Goal: Information Seeking & Learning: Learn about a topic

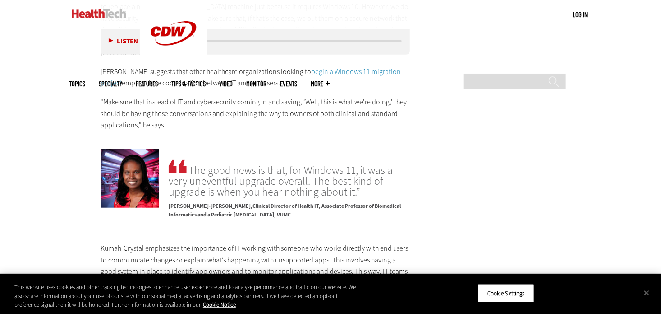
scroll to position [1940, 0]
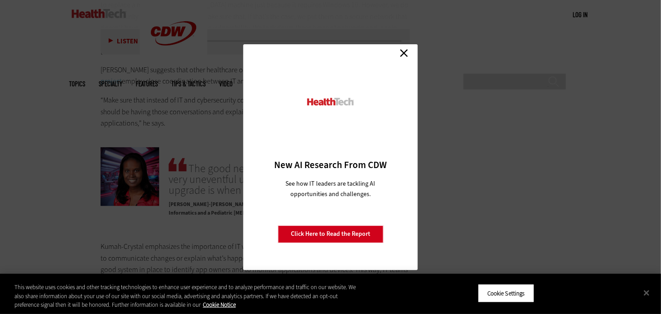
click at [408, 57] on link "Close" at bounding box center [404, 53] width 14 height 14
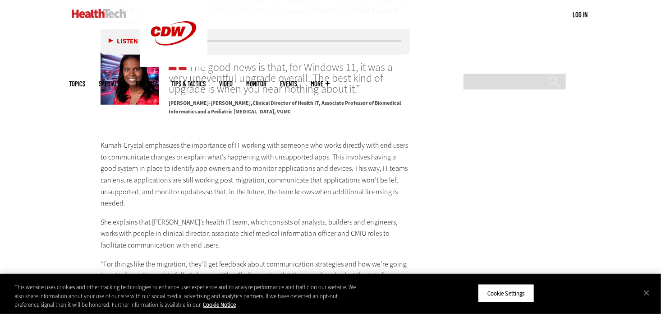
scroll to position [2030, 0]
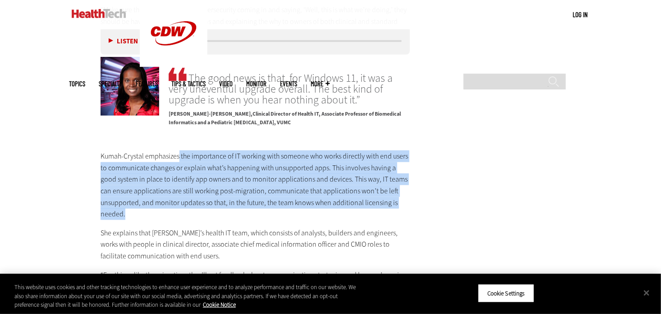
drag, startPoint x: 230, startPoint y: 140, endPoint x: 286, endPoint y: 188, distance: 74.3
click at [286, 188] on p "Kumah-Crystal emphasizes the importance of IT working with someone who works di…" at bounding box center [255, 184] width 309 height 69
drag, startPoint x: 286, startPoint y: 188, endPoint x: 249, endPoint y: 190, distance: 37.5
click at [249, 190] on p "Kumah-Crystal emphasizes the importance of IT working with someone who works di…" at bounding box center [255, 184] width 309 height 69
click at [265, 152] on p "Kumah-Crystal emphasizes the importance of IT working with someone who works di…" at bounding box center [255, 184] width 309 height 69
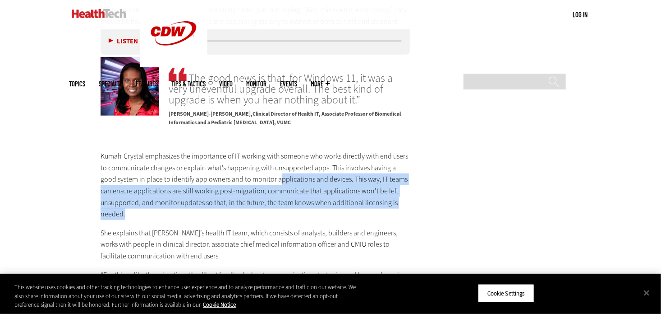
drag, startPoint x: 263, startPoint y: 152, endPoint x: 254, endPoint y: 189, distance: 37.3
click at [254, 189] on p "Kumah-Crystal emphasizes the importance of IT working with someone who works di…" at bounding box center [255, 184] width 309 height 69
drag, startPoint x: 254, startPoint y: 189, endPoint x: 233, endPoint y: 189, distance: 20.8
click at [233, 189] on p "Kumah-Crystal emphasizes the importance of IT working with someone who works di…" at bounding box center [255, 184] width 309 height 69
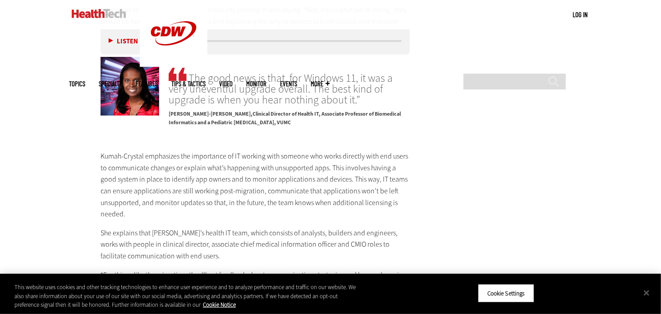
click at [238, 150] on p "Kumah-Crystal emphasizes the importance of IT working with someone who works di…" at bounding box center [255, 184] width 309 height 69
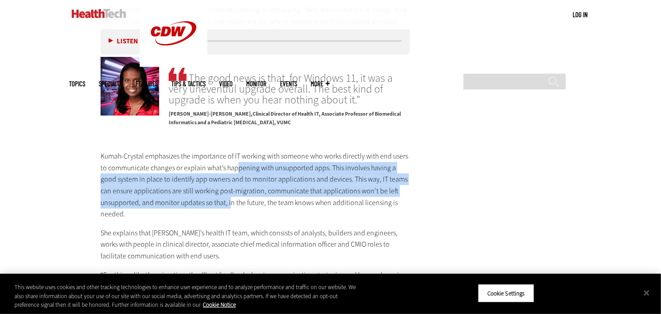
drag, startPoint x: 239, startPoint y: 144, endPoint x: 230, endPoint y: 183, distance: 39.3
click at [230, 183] on p "Kumah-Crystal emphasizes the importance of IT working with someone who works di…" at bounding box center [255, 184] width 309 height 69
drag, startPoint x: 230, startPoint y: 183, endPoint x: 201, endPoint y: 183, distance: 28.9
click at [201, 183] on p "Kumah-Crystal emphasizes the importance of IT working with someone who works di…" at bounding box center [255, 184] width 309 height 69
click at [151, 166] on p "Kumah-Crystal emphasizes the importance of IT working with someone who works di…" at bounding box center [255, 184] width 309 height 69
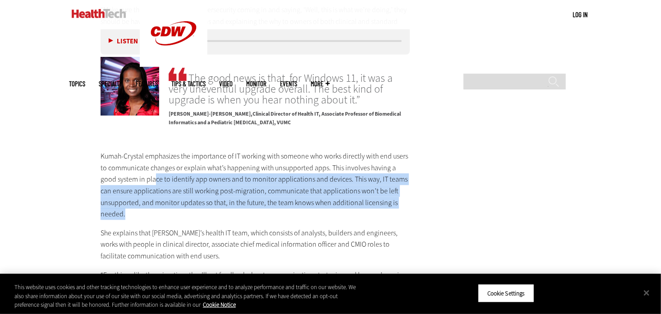
drag, startPoint x: 149, startPoint y: 150, endPoint x: 186, endPoint y: 187, distance: 52.0
click at [186, 187] on p "Kumah-Crystal emphasizes the importance of IT working with someone who works di…" at bounding box center [255, 184] width 309 height 69
drag, startPoint x: 186, startPoint y: 187, endPoint x: 150, endPoint y: 180, distance: 36.3
click at [150, 180] on p "Kumah-Crystal emphasizes the importance of IT working with someone who works di…" at bounding box center [255, 184] width 309 height 69
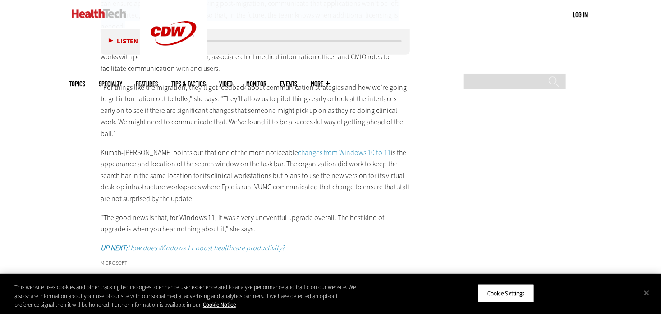
scroll to position [2165, 0]
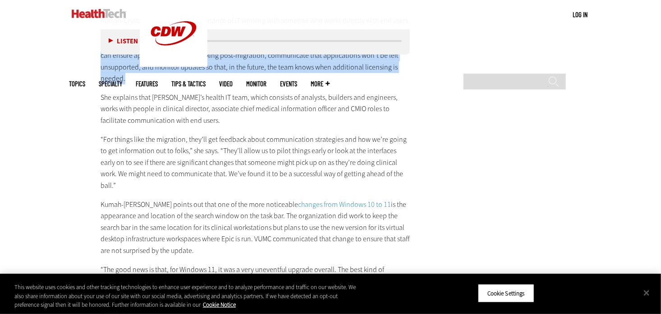
drag, startPoint x: 181, startPoint y: 196, endPoint x: 230, endPoint y: 215, distance: 52.0
click at [230, 215] on p "Kumah-Crystal points out that one of the more noticeable changes from Windows 1…" at bounding box center [255, 227] width 309 height 58
drag, startPoint x: 230, startPoint y: 215, endPoint x: 206, endPoint y: 216, distance: 23.5
click at [206, 216] on p "Kumah-Crystal points out that one of the more noticeable changes from Windows 1…" at bounding box center [255, 227] width 309 height 58
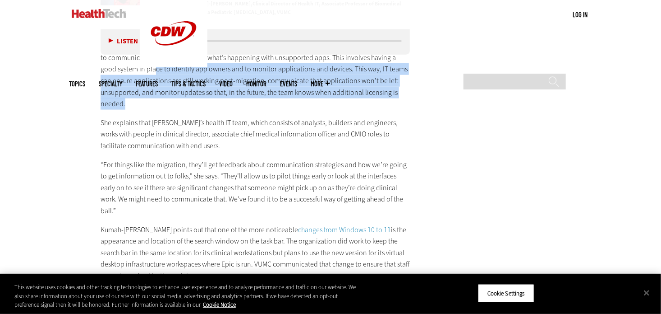
scroll to position [2120, 0]
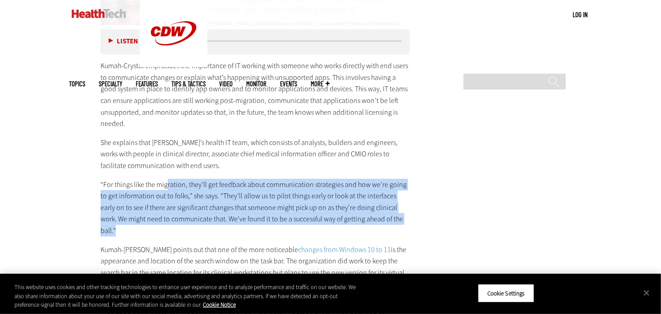
drag, startPoint x: 166, startPoint y: 166, endPoint x: 395, endPoint y: 194, distance: 230.1
click at [395, 194] on p "“For things like the migration, they’ll get feedback about communication strate…" at bounding box center [255, 208] width 309 height 58
click at [180, 179] on p "“For things like the migration, they’ll get feedback about communication strate…" at bounding box center [255, 208] width 309 height 58
drag, startPoint x: 215, startPoint y: 161, endPoint x: 391, endPoint y: 193, distance: 178.7
click at [391, 193] on p "“For things like the migration, they’ll get feedback about communication strate…" at bounding box center [255, 208] width 309 height 58
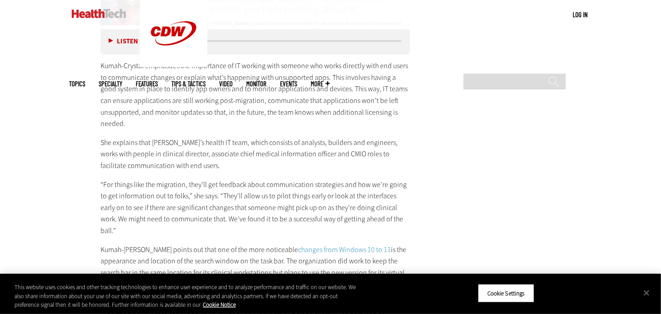
click at [207, 179] on p "“For things like the migration, they’ll get feedback about communication strate…" at bounding box center [255, 208] width 309 height 58
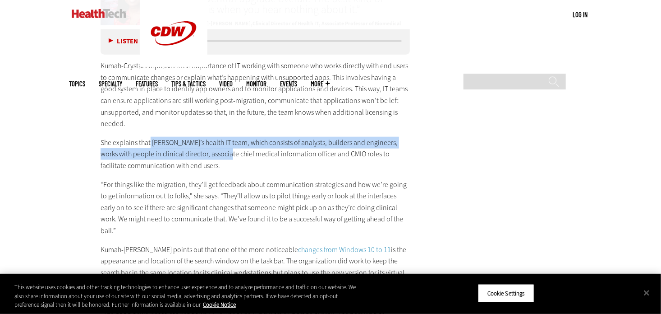
drag, startPoint x: 176, startPoint y: 115, endPoint x: 220, endPoint y: 137, distance: 49.0
click at [221, 137] on p "She explains that [PERSON_NAME]’s health IT team, which consists of analysts, b…" at bounding box center [255, 154] width 309 height 35
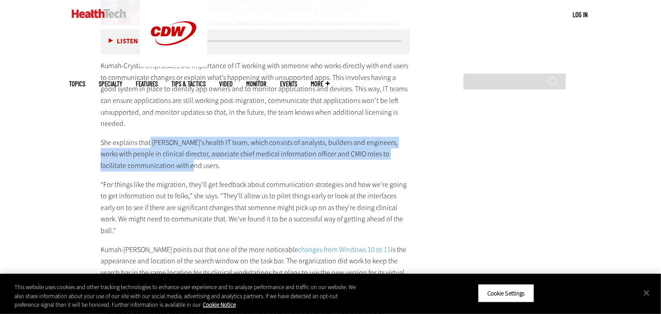
drag, startPoint x: 220, startPoint y: 137, endPoint x: 200, endPoint y: 140, distance: 20.2
click at [200, 140] on p "She explains that [PERSON_NAME]’s health IT team, which consists of analysts, b…" at bounding box center [255, 154] width 309 height 35
click at [157, 140] on p "She explains that [PERSON_NAME]’s health IT team, which consists of analysts, b…" at bounding box center [255, 154] width 309 height 35
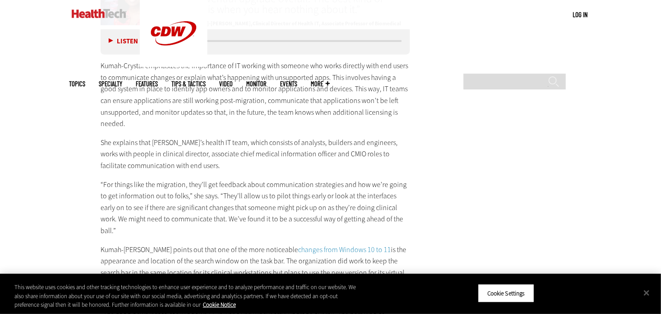
click at [177, 137] on p "She explains that [PERSON_NAME]’s health IT team, which consists of analysts, b…" at bounding box center [255, 154] width 309 height 35
click at [226, 137] on p "She explains that [PERSON_NAME]’s health IT team, which consists of analysts, b…" at bounding box center [255, 154] width 309 height 35
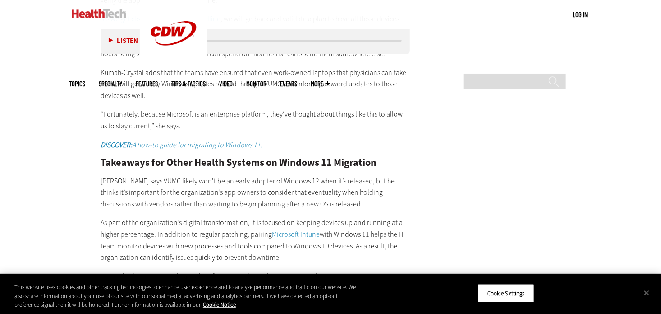
scroll to position [1534, 0]
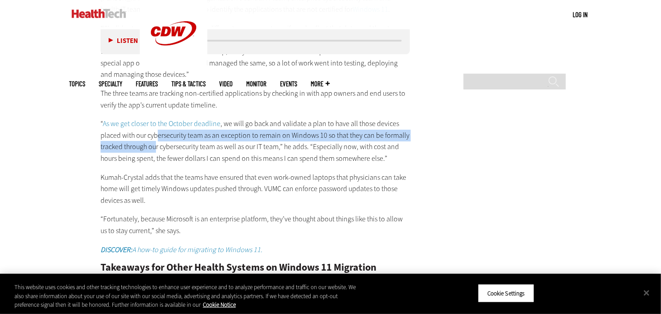
drag, startPoint x: 156, startPoint y: 122, endPoint x: 156, endPoint y: 139, distance: 17.1
click at [156, 139] on p "“ As we get closer to the October deadline , we will go back and validate a pla…" at bounding box center [255, 141] width 309 height 46
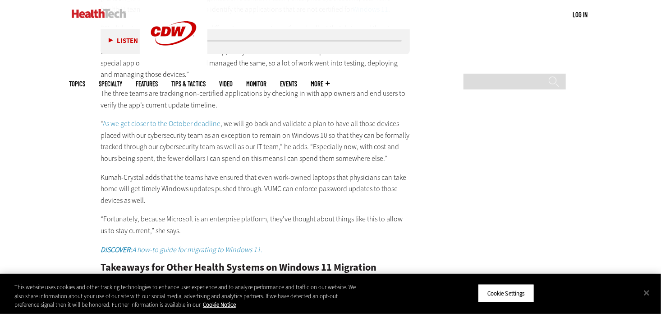
drag, startPoint x: 156, startPoint y: 140, endPoint x: 143, endPoint y: 143, distance: 13.6
click at [143, 143] on p "“ As we get closer to the October deadline , we will go back and validate a pla…" at bounding box center [255, 141] width 309 height 46
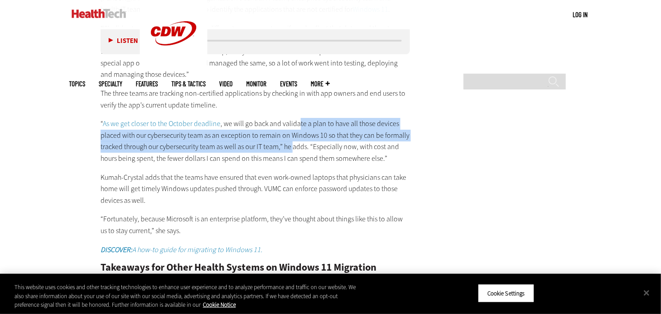
drag, startPoint x: 297, startPoint y: 117, endPoint x: 284, endPoint y: 140, distance: 25.9
click at [284, 140] on p "“ As we get closer to the October deadline , we will go back and validate a pla…" at bounding box center [255, 141] width 309 height 46
drag, startPoint x: 284, startPoint y: 140, endPoint x: 178, endPoint y: 123, distance: 107.3
click at [178, 123] on p "“ As we get closer to the October deadline , we will go back and validate a pla…" at bounding box center [255, 141] width 309 height 46
click at [228, 133] on p "“ As we get closer to the October deadline , we will go back and validate a pla…" at bounding box center [255, 141] width 309 height 46
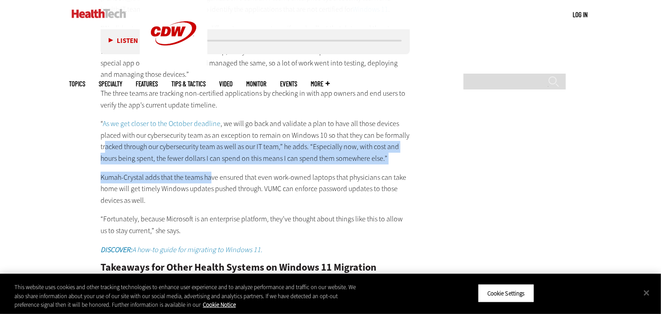
drag, startPoint x: 106, startPoint y: 134, endPoint x: 206, endPoint y: 160, distance: 103.4
click at [206, 160] on div "[PERSON_NAME] explains that the organization’s central IT team, enterprise cybe…" at bounding box center [255, 263] width 309 height 543
drag, startPoint x: 203, startPoint y: 161, endPoint x: 157, endPoint y: 169, distance: 46.6
click at [157, 171] on p "Kumah-Crystal adds that the teams have ensured that even work-owned laptops tha…" at bounding box center [255, 188] width 309 height 35
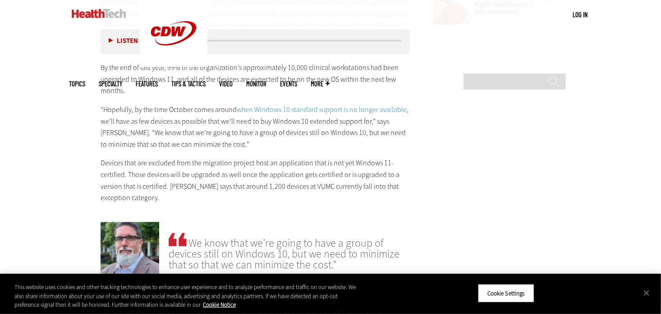
scroll to position [1218, 0]
